Goal: Task Accomplishment & Management: Manage account settings

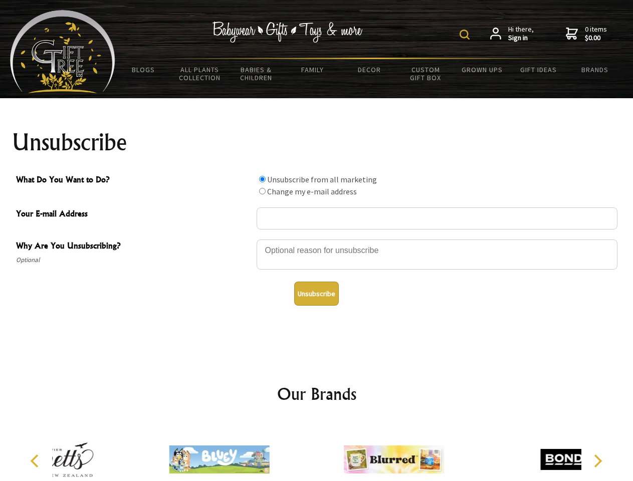
click at [466, 35] on img at bounding box center [465, 35] width 10 height 10
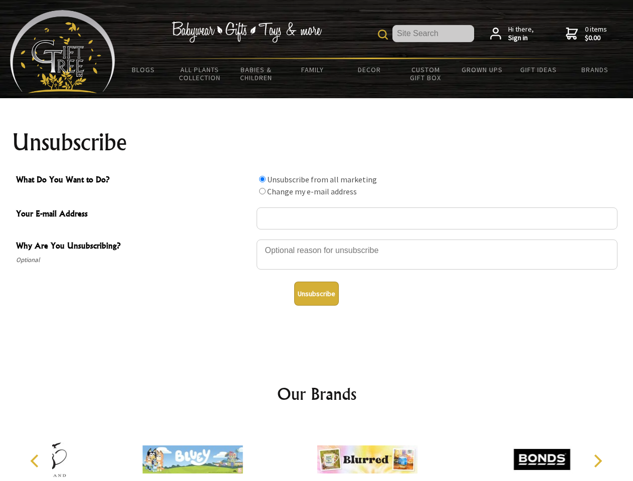
click at [317, 239] on div at bounding box center [437, 256] width 361 height 35
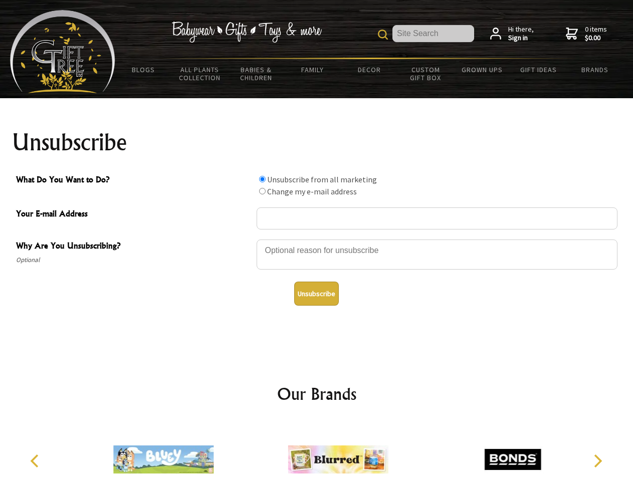
click at [262, 179] on input "What Do You Want to Do?" at bounding box center [262, 179] width 7 height 7
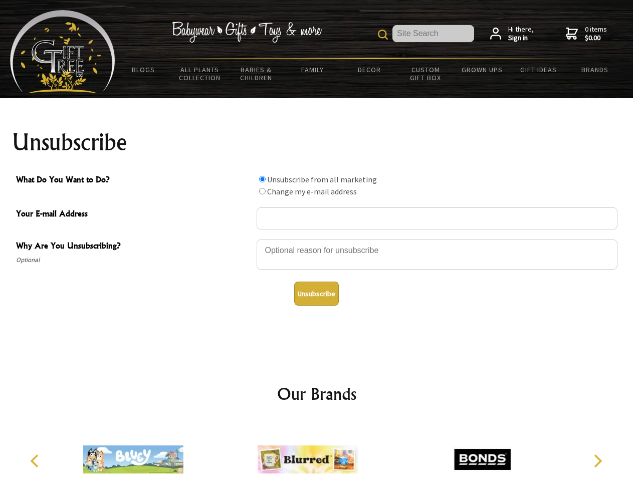
click at [262, 191] on input "What Do You Want to Do?" at bounding box center [262, 191] width 7 height 7
radio input "true"
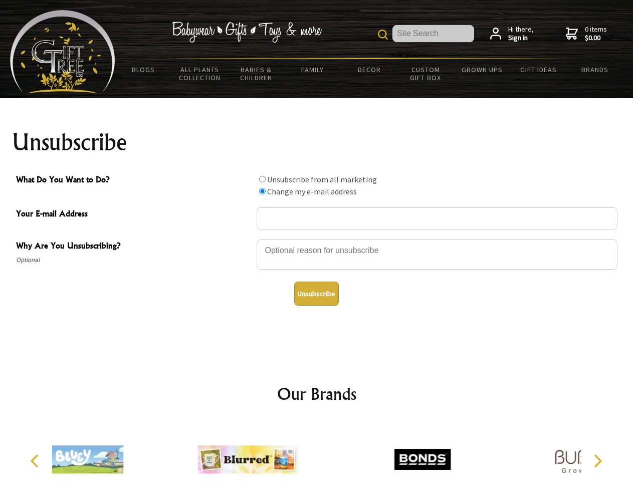
click at [316, 294] on button "Unsubscribe" at bounding box center [316, 294] width 45 height 24
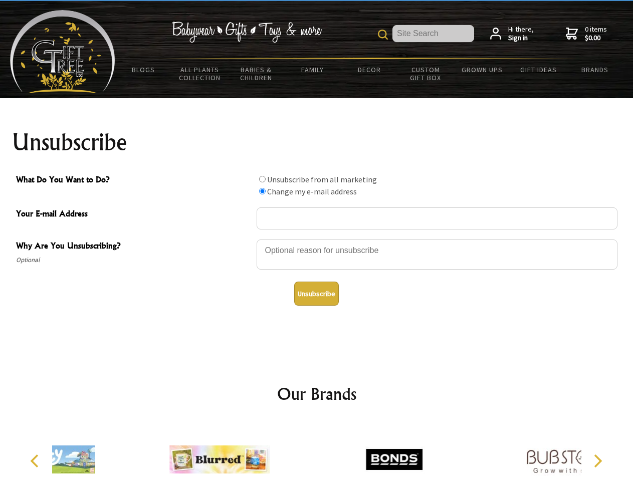
click at [317, 452] on div at bounding box center [394, 461] width 175 height 78
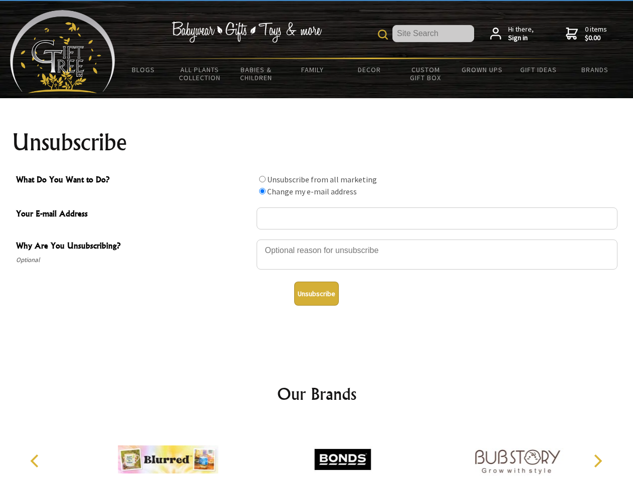
click at [36, 461] on icon "Previous" at bounding box center [35, 461] width 13 height 13
click at [598, 461] on icon "Next" at bounding box center [597, 461] width 13 height 13
